Goal: Information Seeking & Learning: Learn about a topic

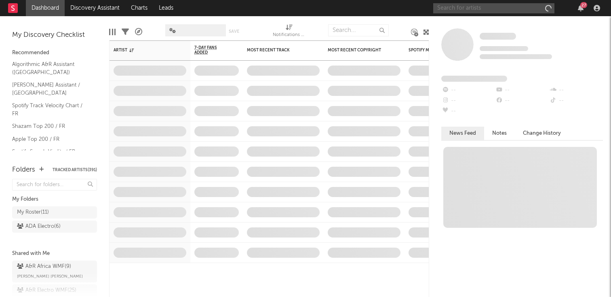
click at [470, 6] on input "text" at bounding box center [493, 8] width 121 height 10
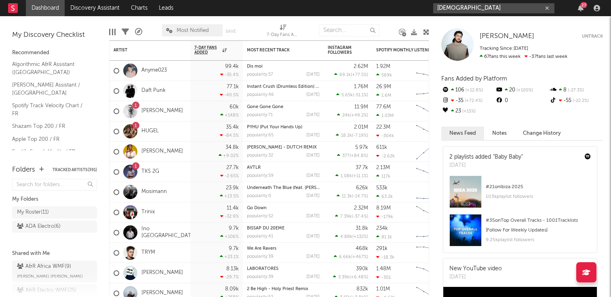
type input "ashvma"
click at [463, 2] on div "ashvma 27" at bounding box center [518, 8] width 170 height 16
click at [463, 8] on input "ashvma" at bounding box center [493, 8] width 121 height 10
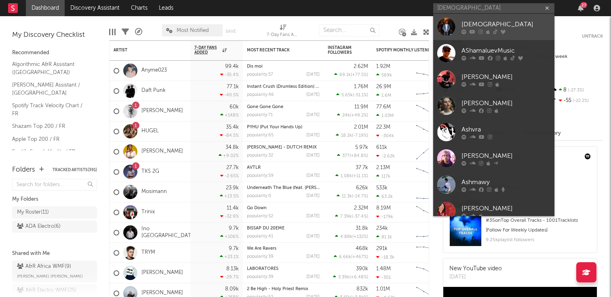
click at [467, 25] on div "[DEMOGRAPHIC_DATA]" at bounding box center [505, 24] width 89 height 10
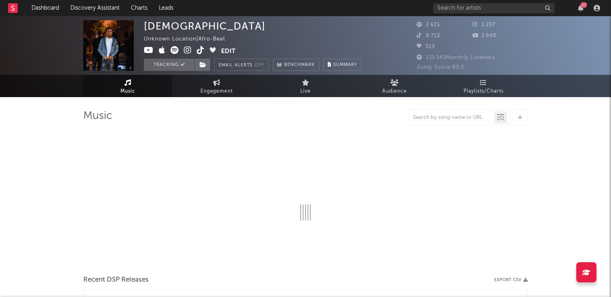
select select "6m"
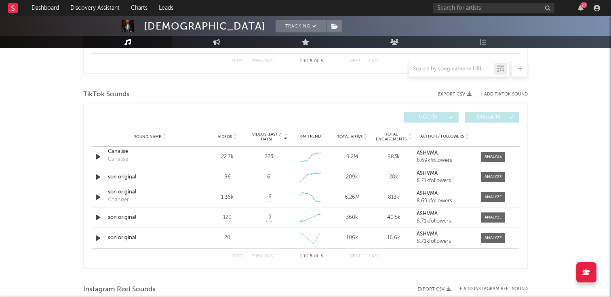
scroll to position [521, 0]
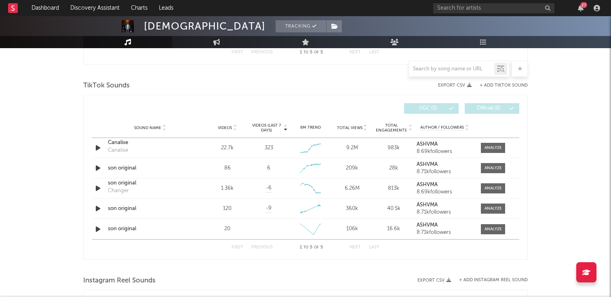
click at [234, 131] on div "Sound Name Videos Videos (last 7 days) Weekly Growth % 6M Trend Total Views Tot…" at bounding box center [305, 128] width 427 height 20
click at [234, 130] on icon at bounding box center [235, 129] width 4 height 3
click at [364, 128] on icon at bounding box center [365, 129] width 4 height 3
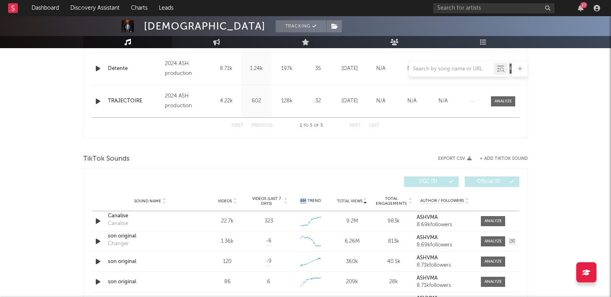
scroll to position [456, 0]
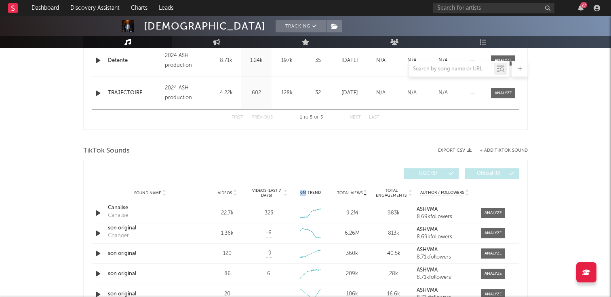
click at [234, 194] on icon at bounding box center [235, 194] width 4 height 3
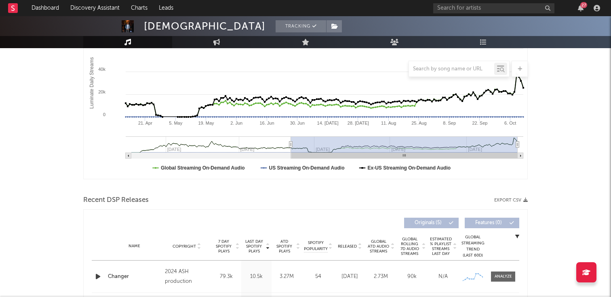
scroll to position [0, 0]
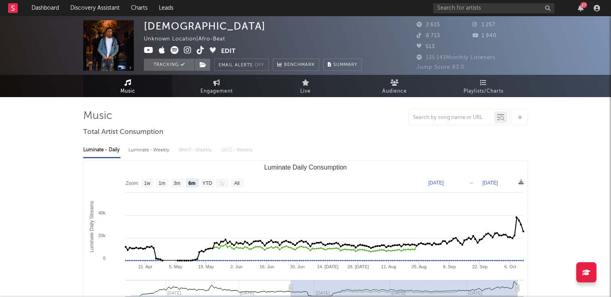
click at [483, 24] on span "1 257" at bounding box center [483, 24] width 23 height 5
click at [477, 24] on icon at bounding box center [476, 24] width 8 height 5
click at [186, 50] on icon at bounding box center [188, 50] width 8 height 8
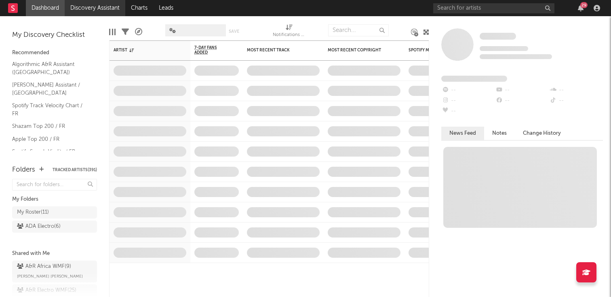
click at [91, 13] on link "Discovery Assistant" at bounding box center [95, 8] width 61 height 16
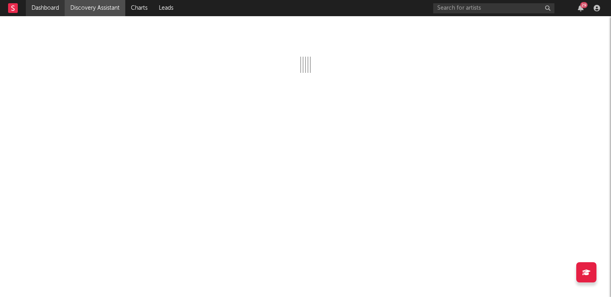
click at [49, 9] on link "Dashboard" at bounding box center [45, 8] width 39 height 16
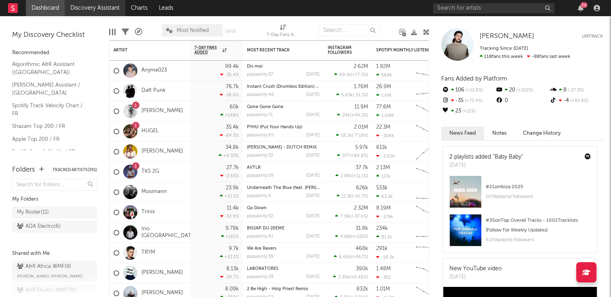
click at [70, 12] on link "Discovery Assistant" at bounding box center [95, 8] width 61 height 16
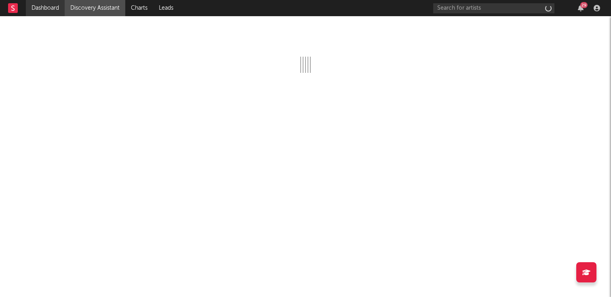
click at [47, 10] on link "Dashboard" at bounding box center [45, 8] width 39 height 16
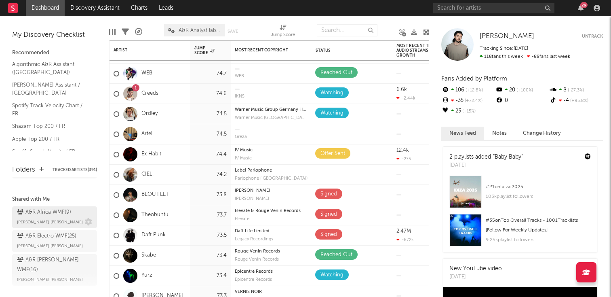
scroll to position [57, 0]
